Goal: Navigation & Orientation: Find specific page/section

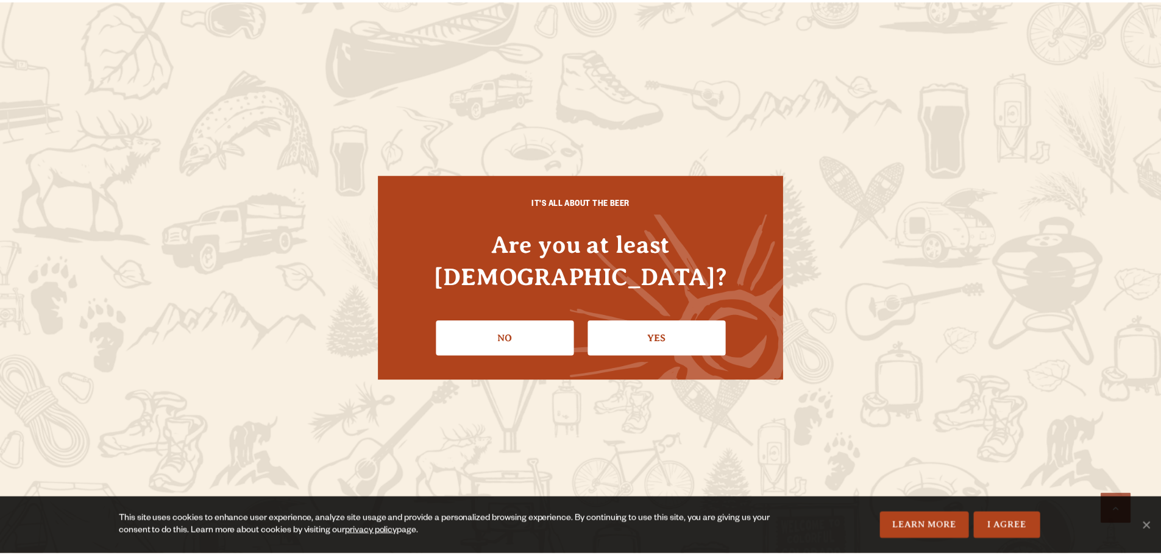
scroll to position [1310, 0]
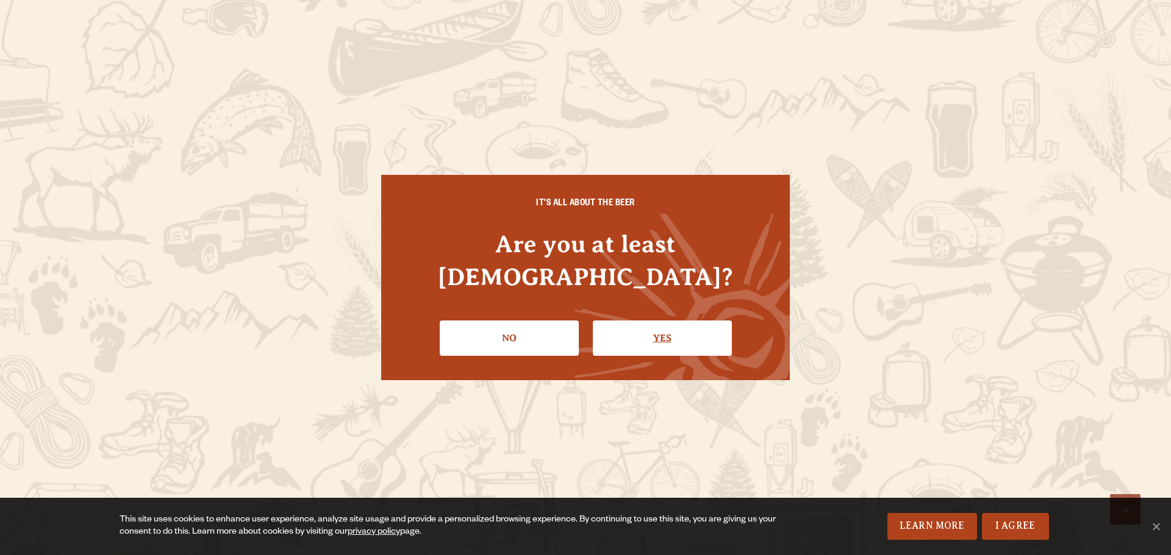
click at [718, 324] on link "Yes" at bounding box center [662, 338] width 139 height 35
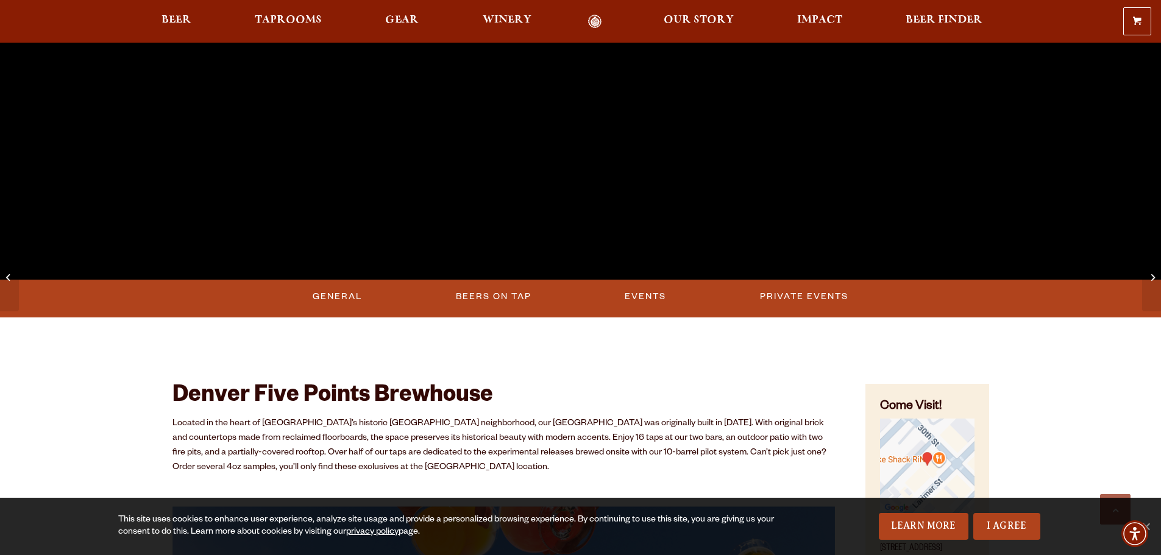
scroll to position [337, 0]
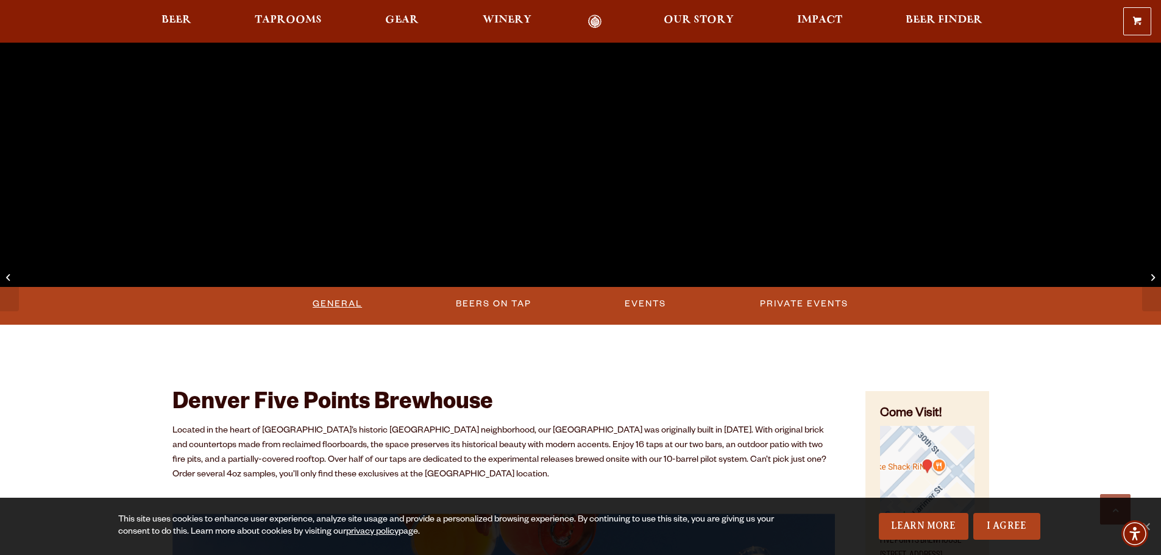
click at [337, 301] on link "General" at bounding box center [337, 304] width 59 height 28
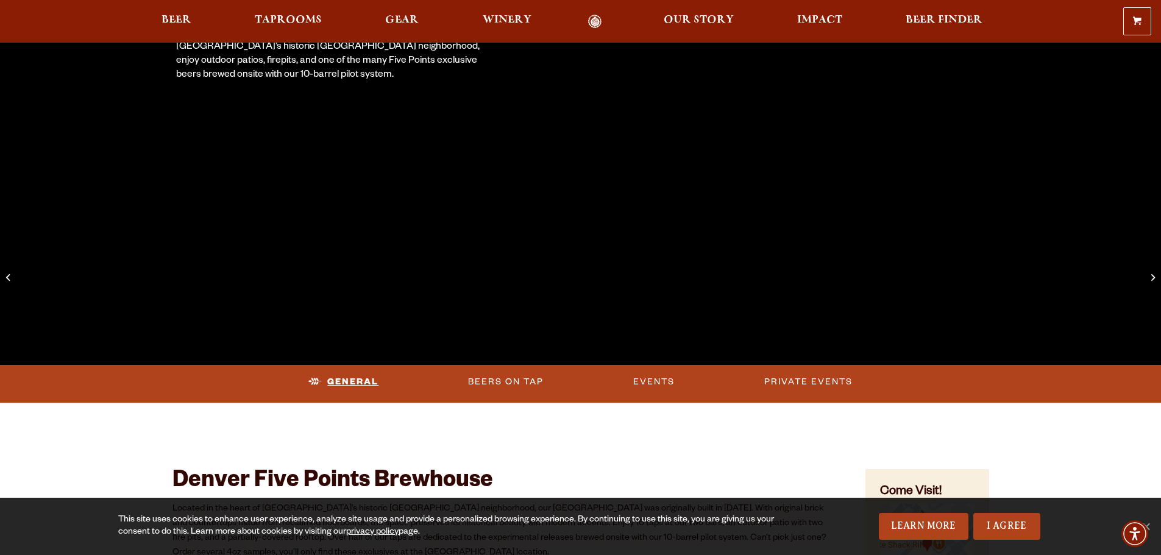
scroll to position [198, 0]
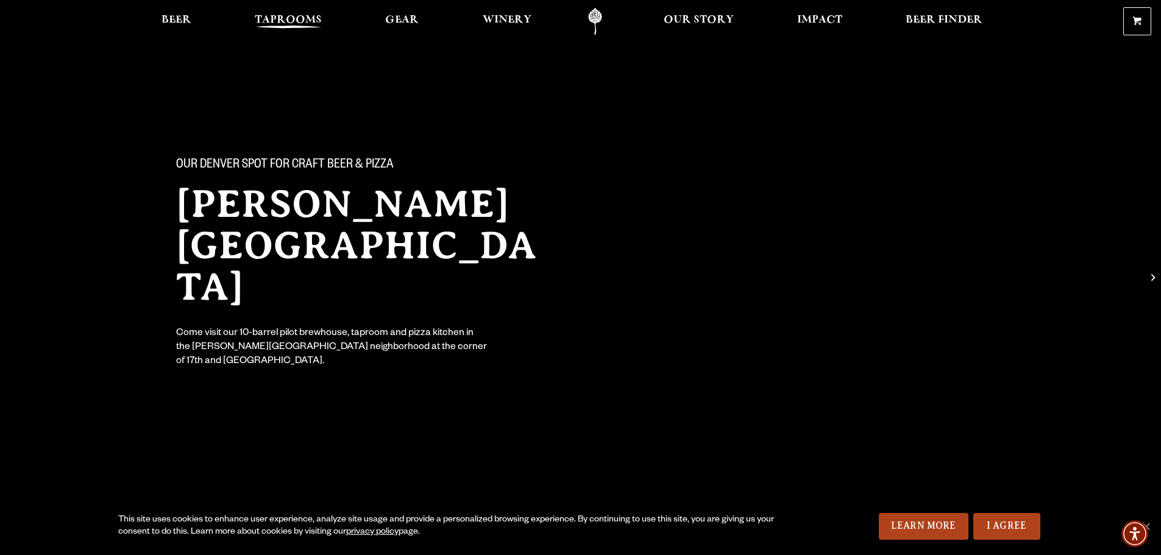
click at [315, 21] on span "Taprooms" at bounding box center [288, 20] width 67 height 10
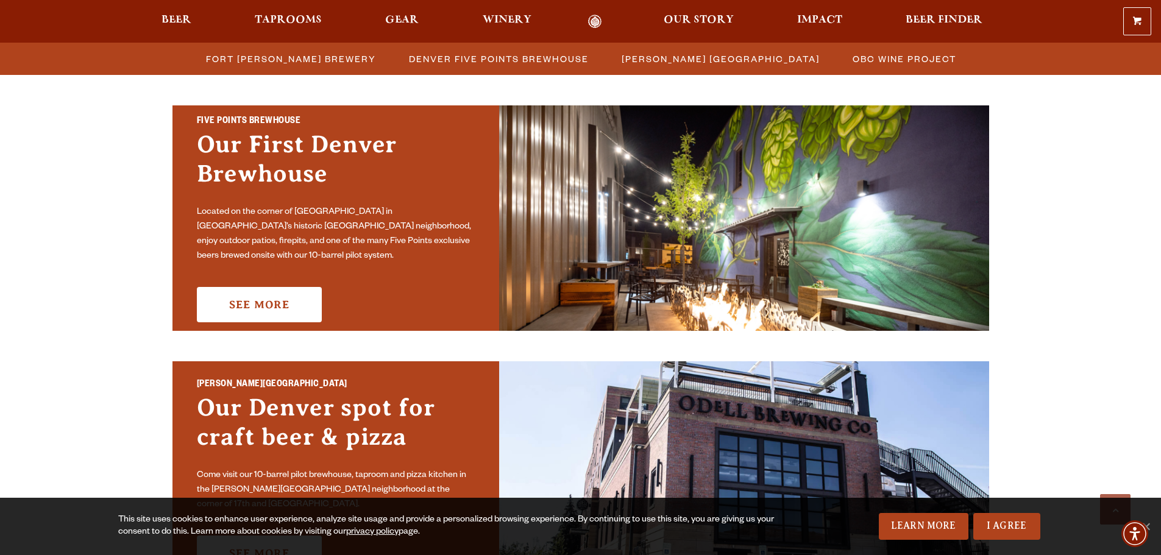
scroll to position [671, 0]
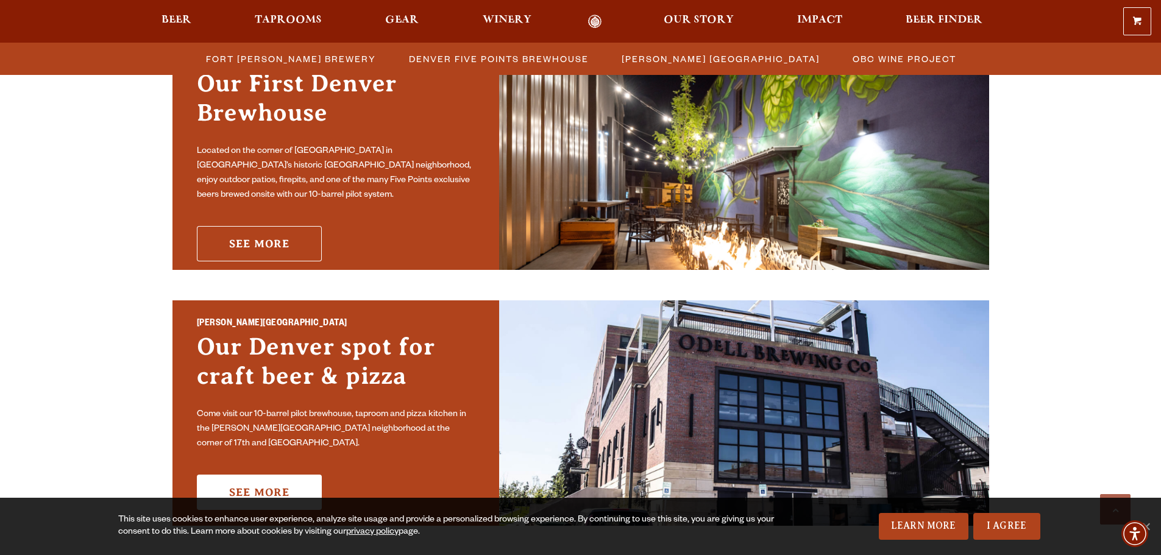
click at [268, 235] on link "See More" at bounding box center [259, 243] width 125 height 35
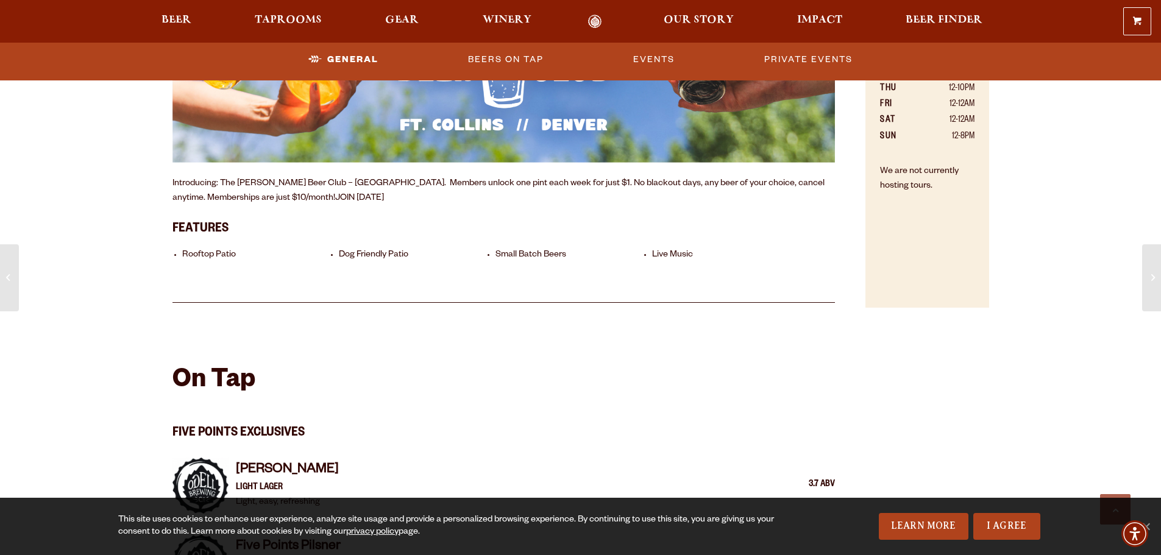
scroll to position [975, 0]
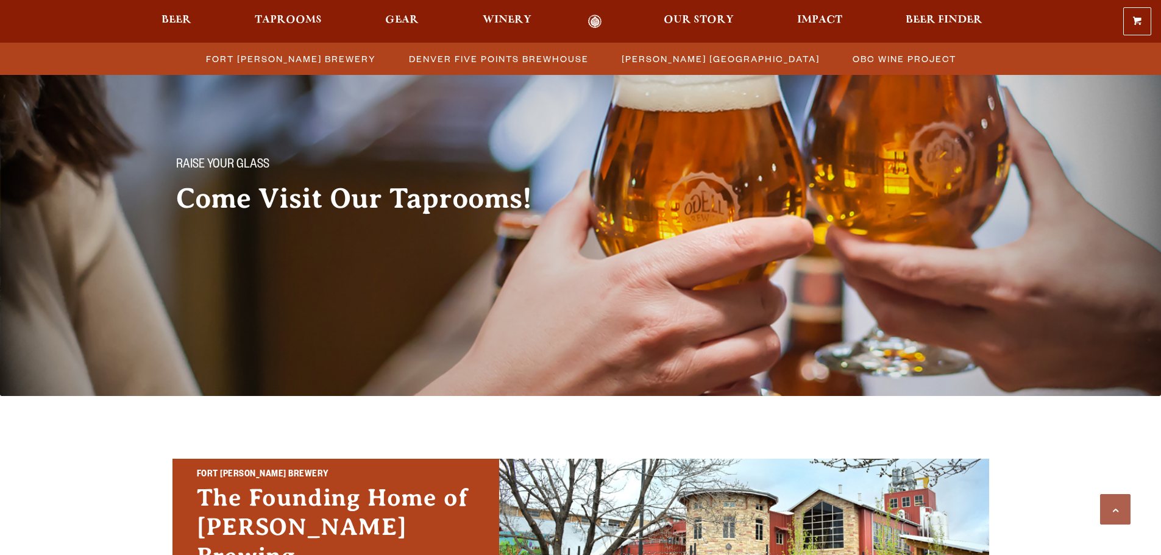
scroll to position [671, 0]
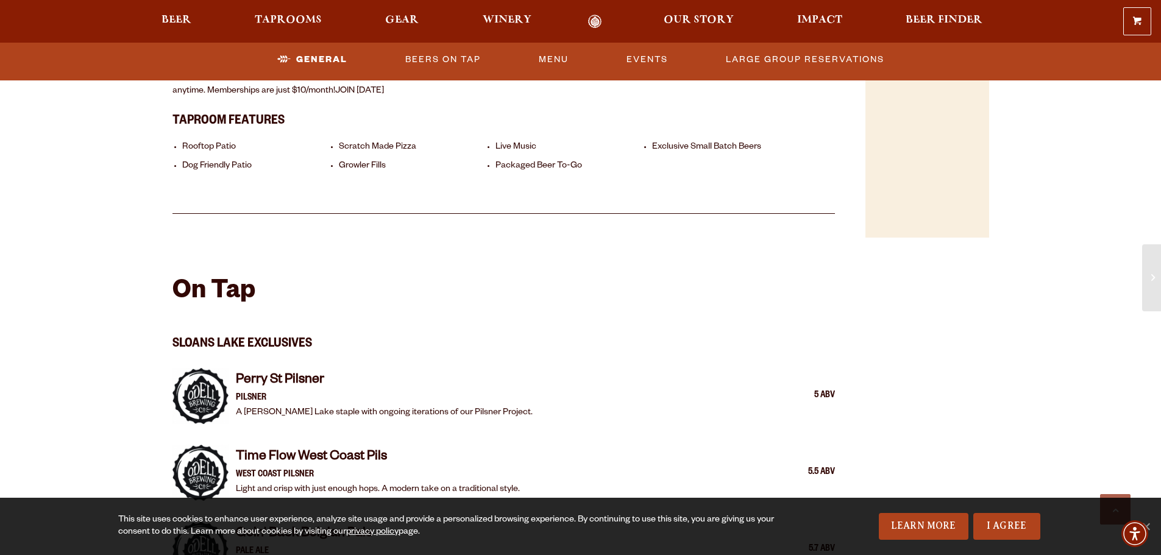
scroll to position [793, 0]
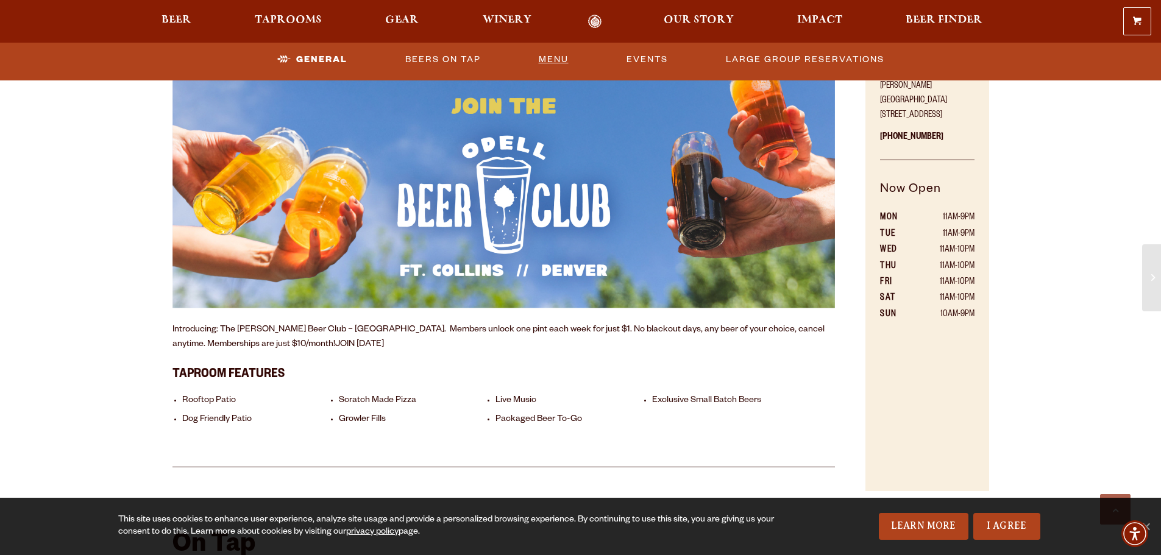
click at [541, 62] on link "Menu" at bounding box center [554, 60] width 40 height 28
